Goal: Navigation & Orientation: Find specific page/section

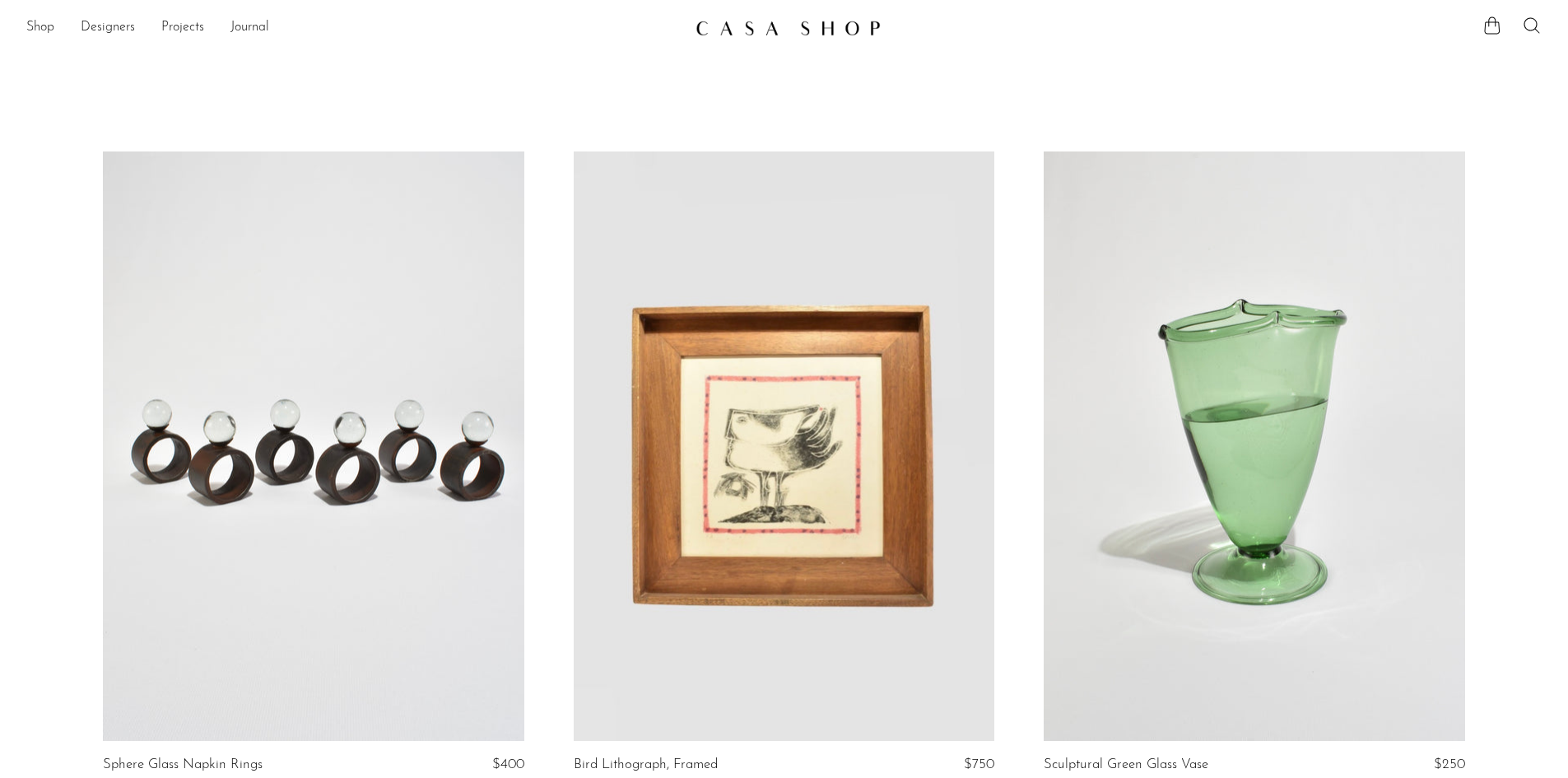
click at [757, 36] on link at bounding box center [784, 28] width 178 height 30
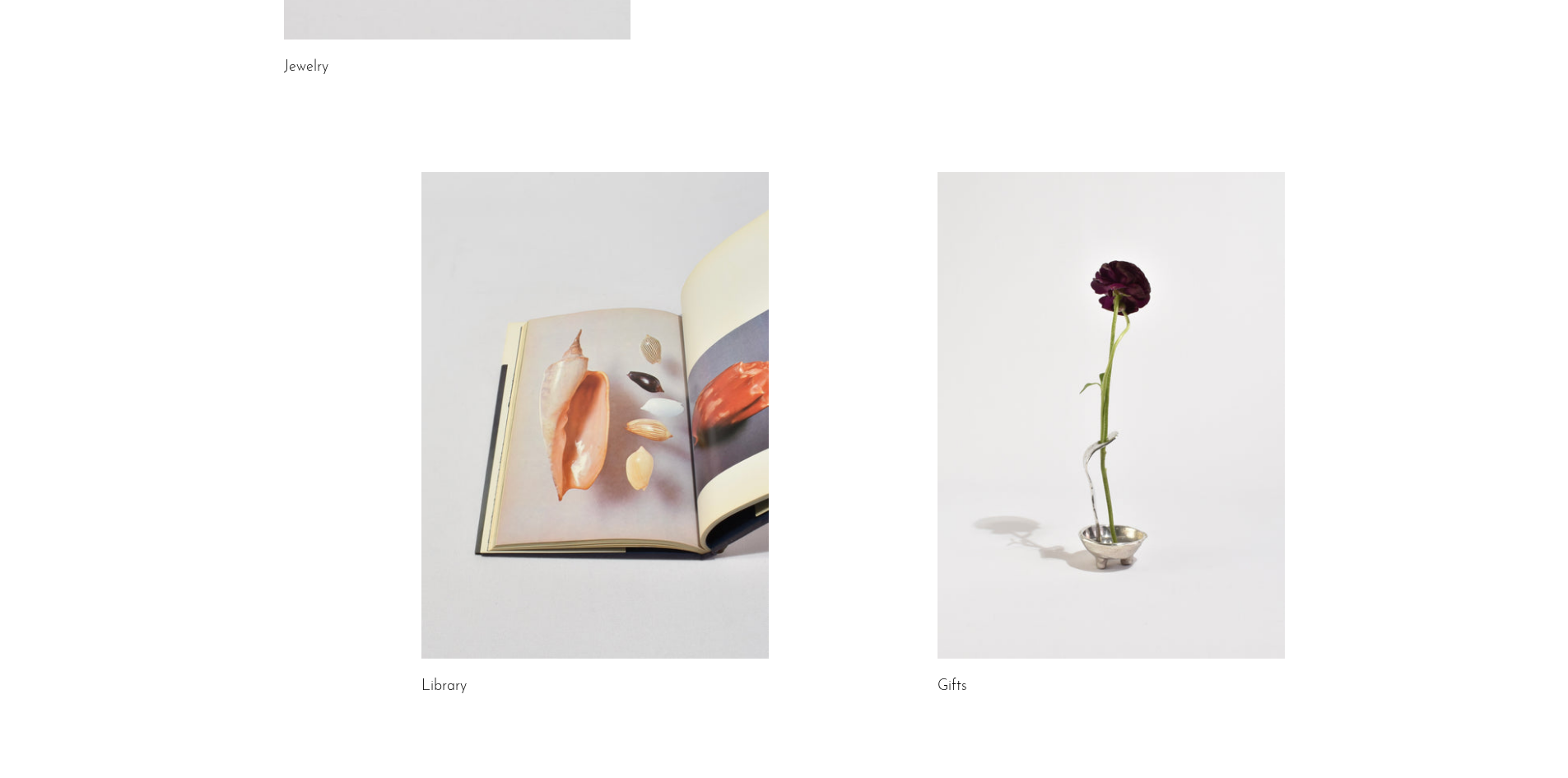
scroll to position [823, 0]
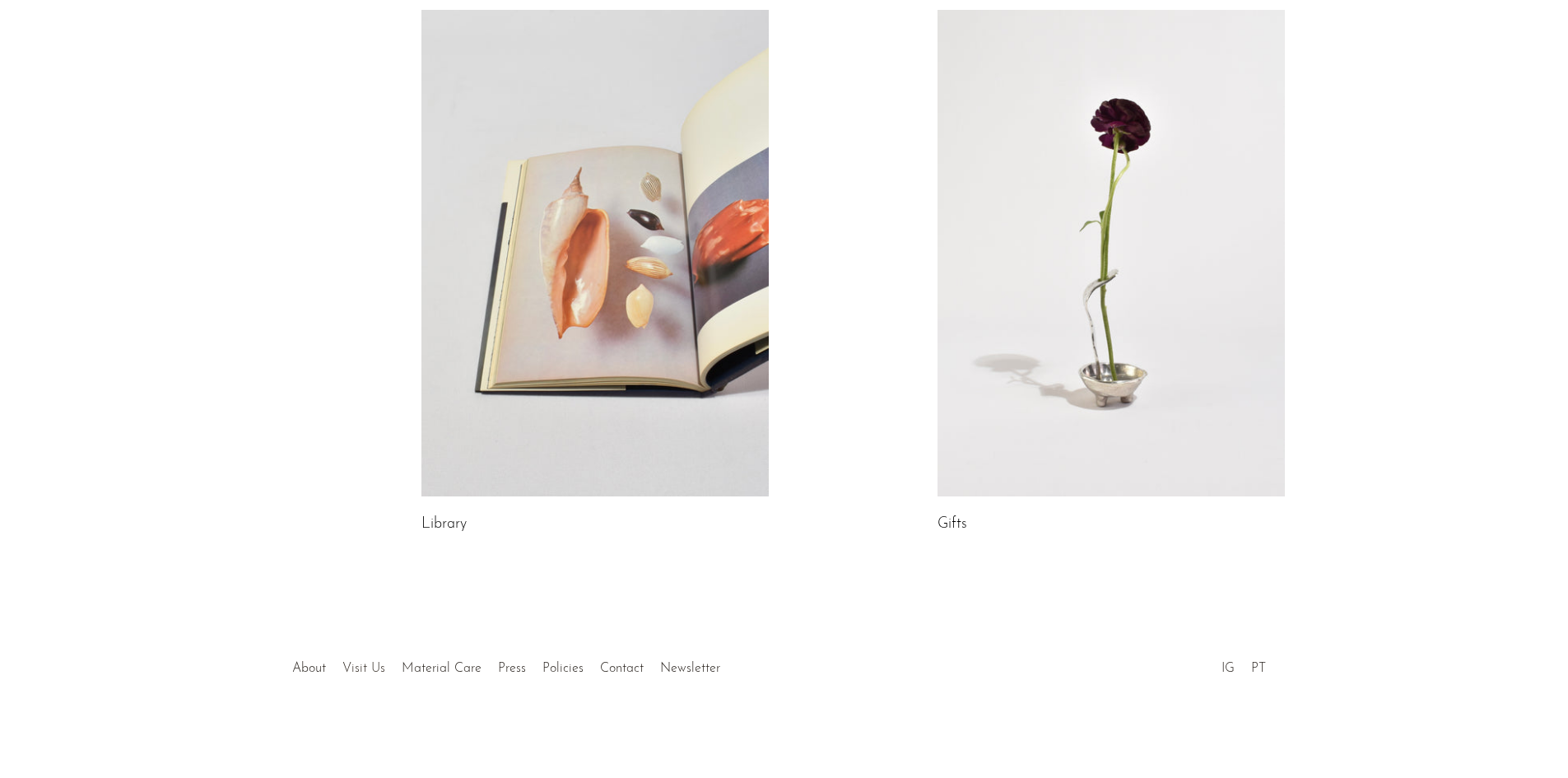
click at [361, 666] on link "Visit Us" at bounding box center [364, 668] width 43 height 13
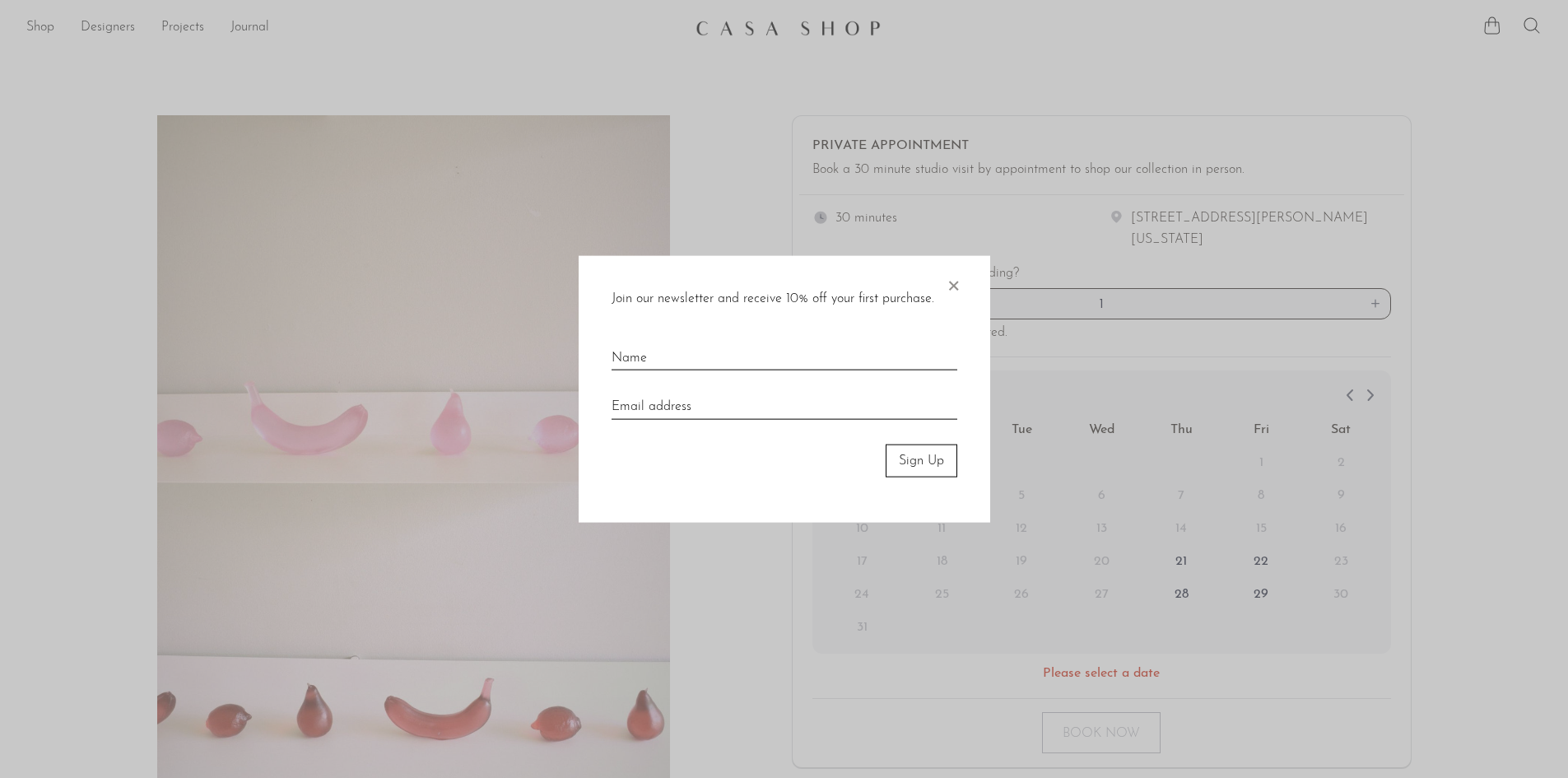
click at [954, 280] on span "×" at bounding box center [953, 281] width 17 height 53
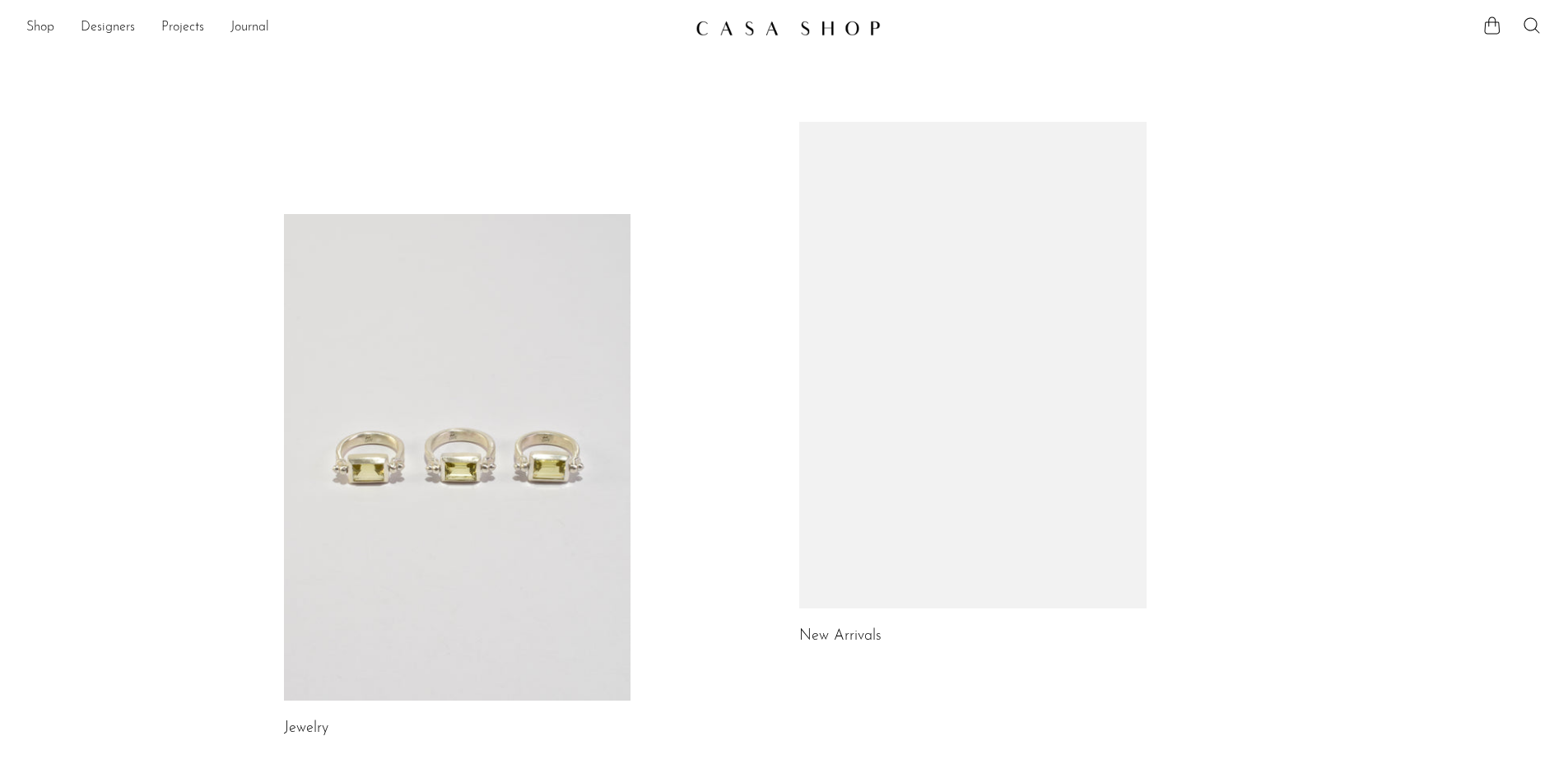
scroll to position [823, 0]
